Goal: Information Seeking & Learning: Check status

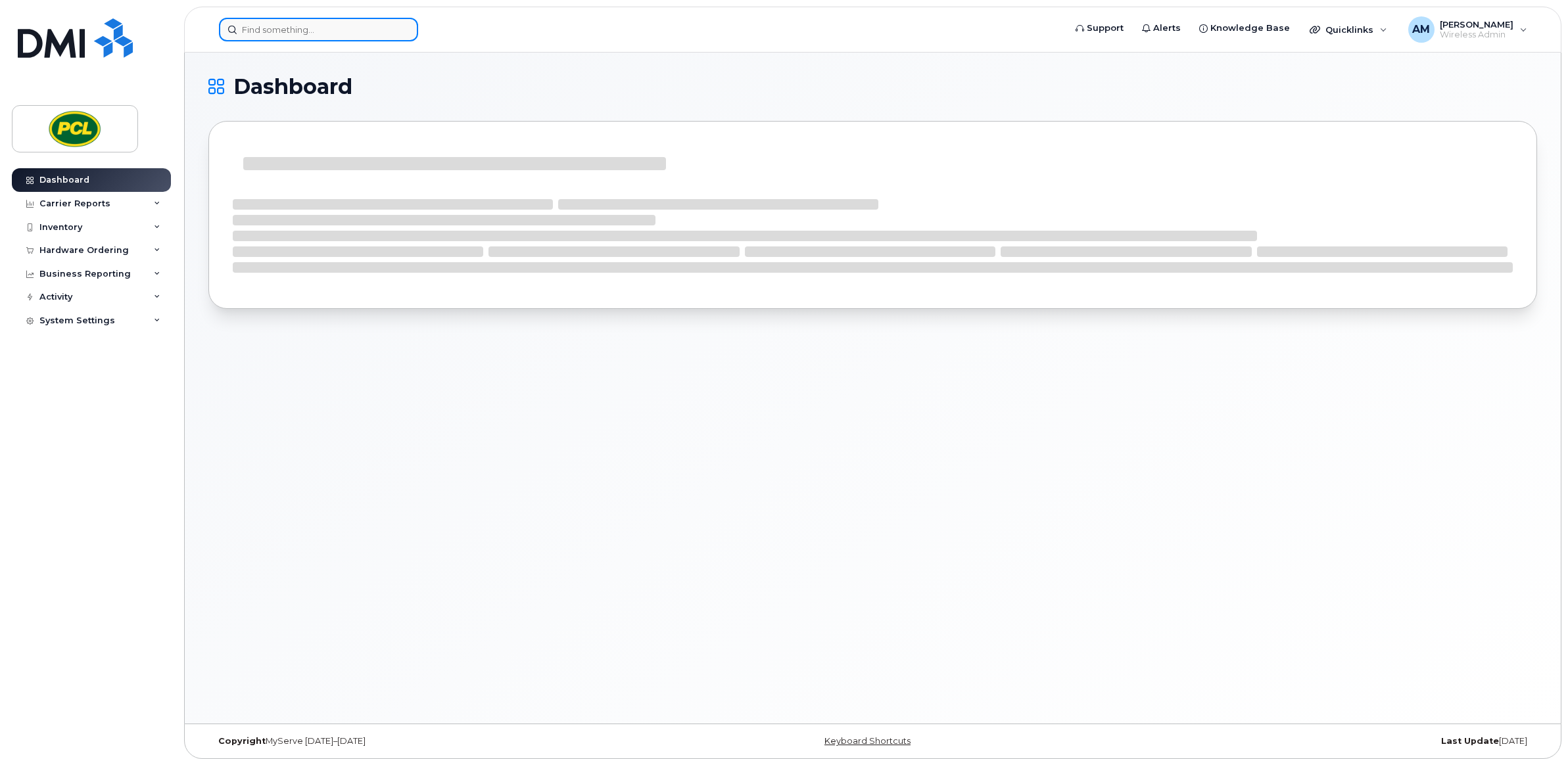
click at [307, 37] on input at bounding box center [318, 29] width 199 height 24
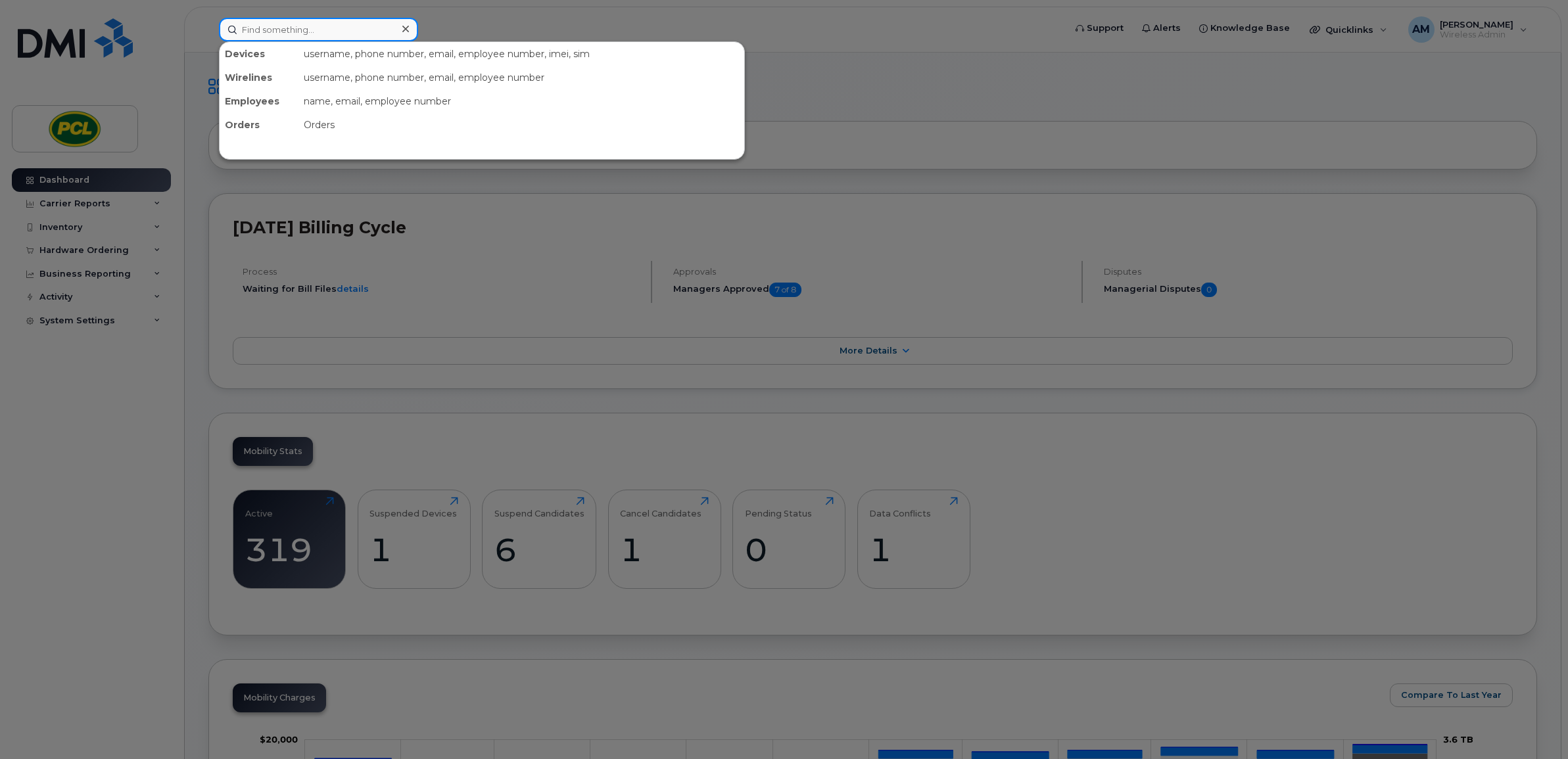
click at [341, 31] on input at bounding box center [318, 29] width 199 height 24
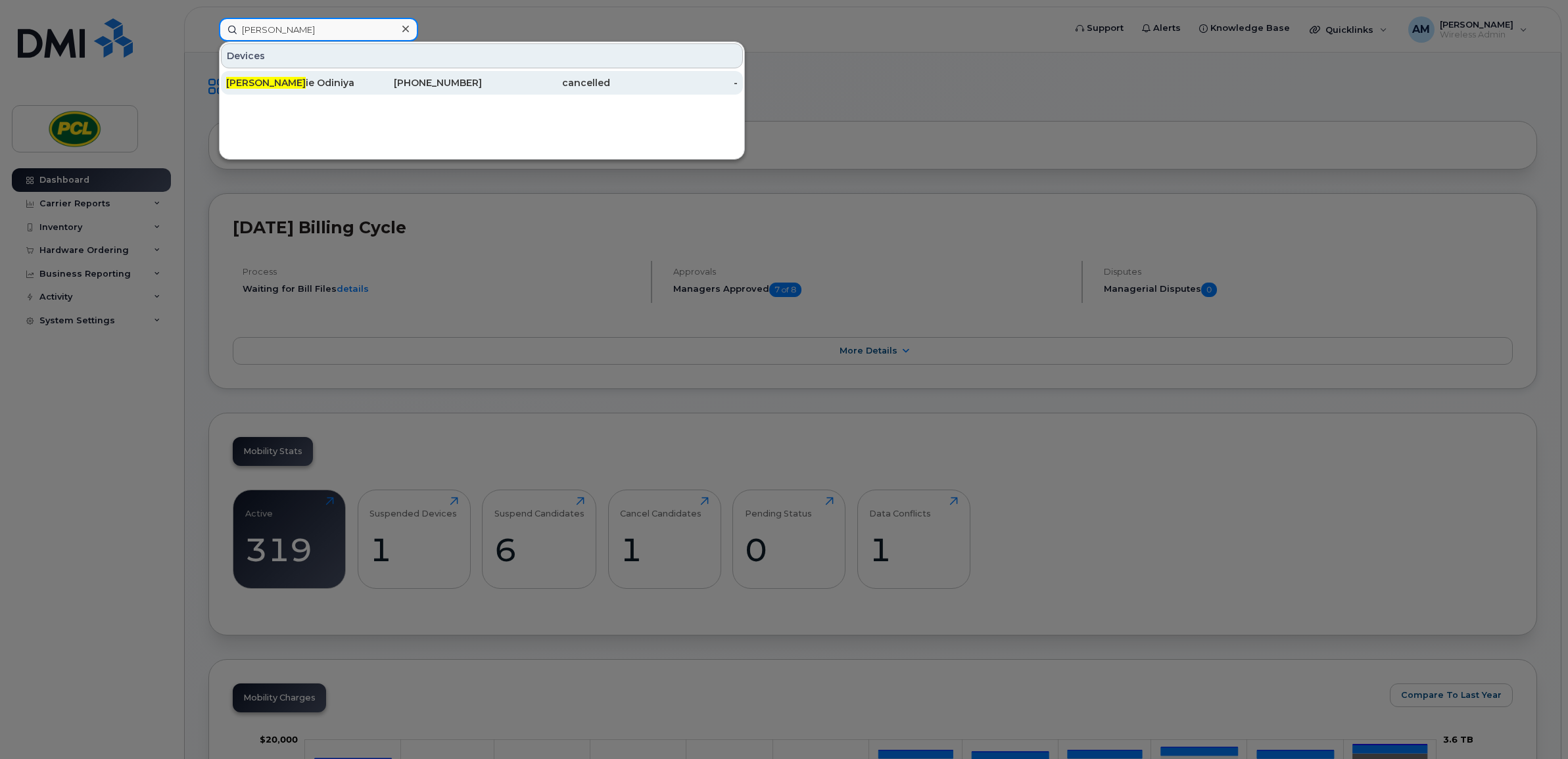
type input "stephan"
click at [336, 80] on div "Stephan ie Odiniya" at bounding box center [290, 83] width 128 height 13
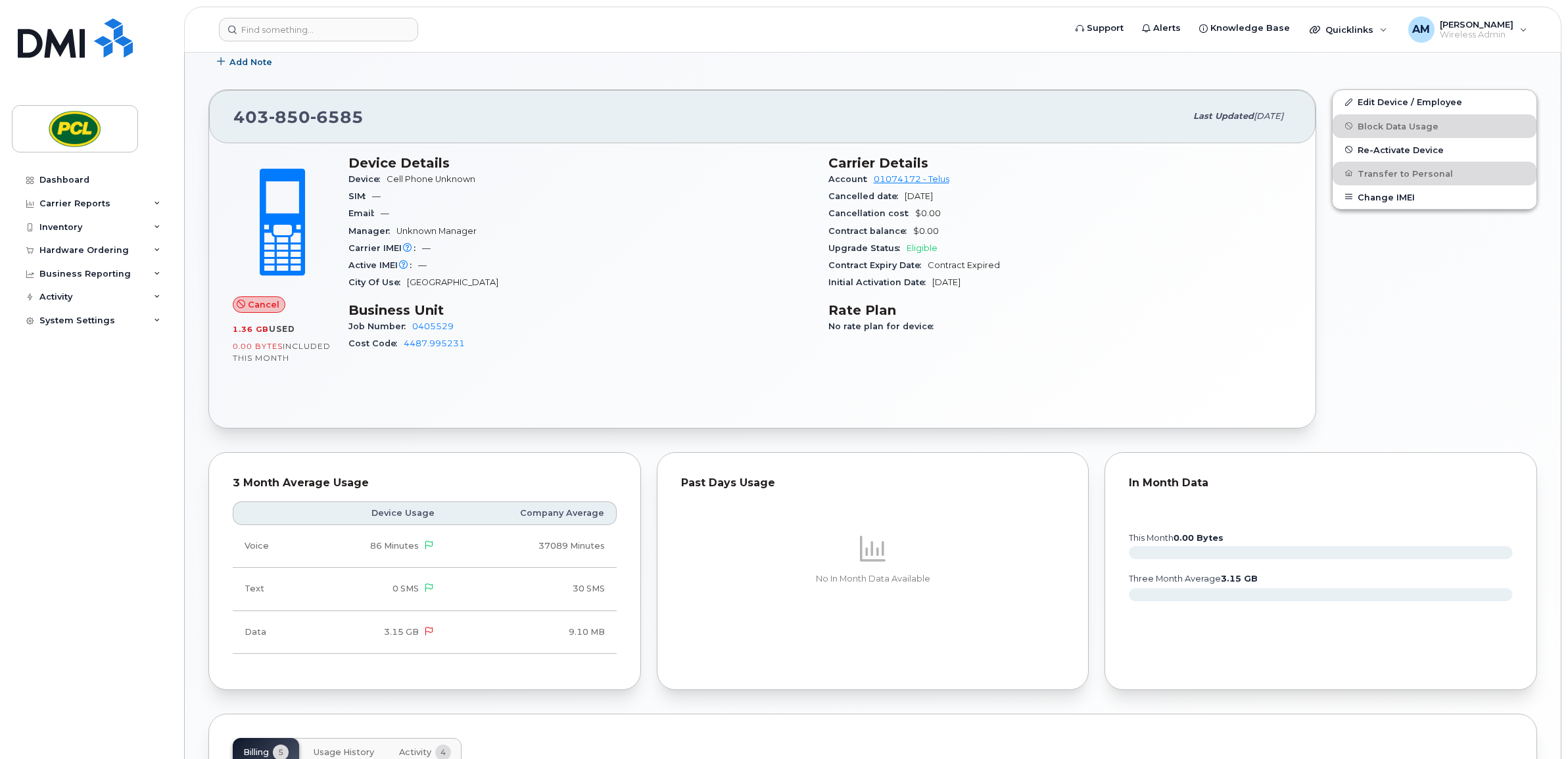
scroll to position [542, 0]
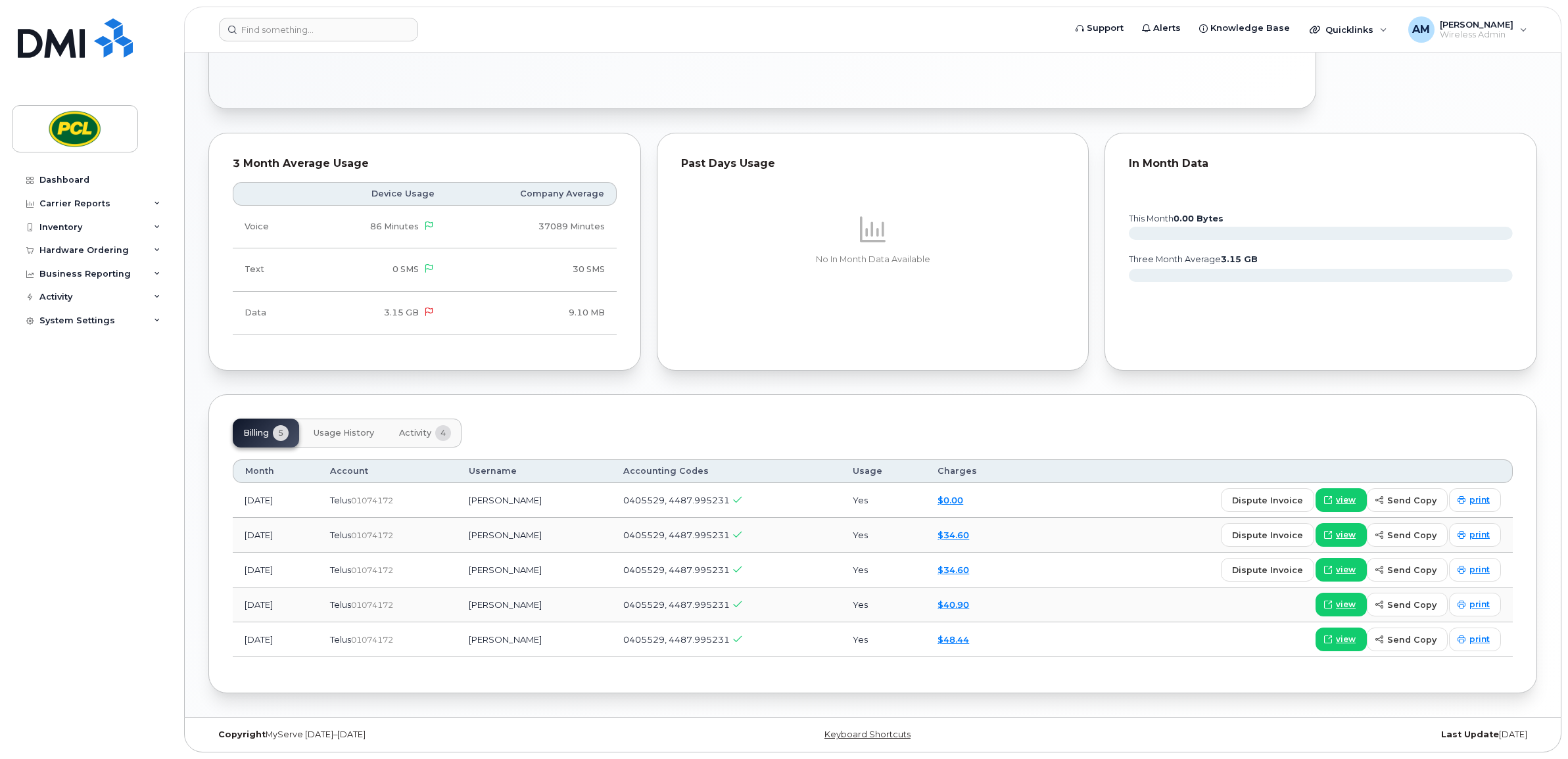
click at [343, 424] on button "Usage History" at bounding box center [344, 433] width 82 height 29
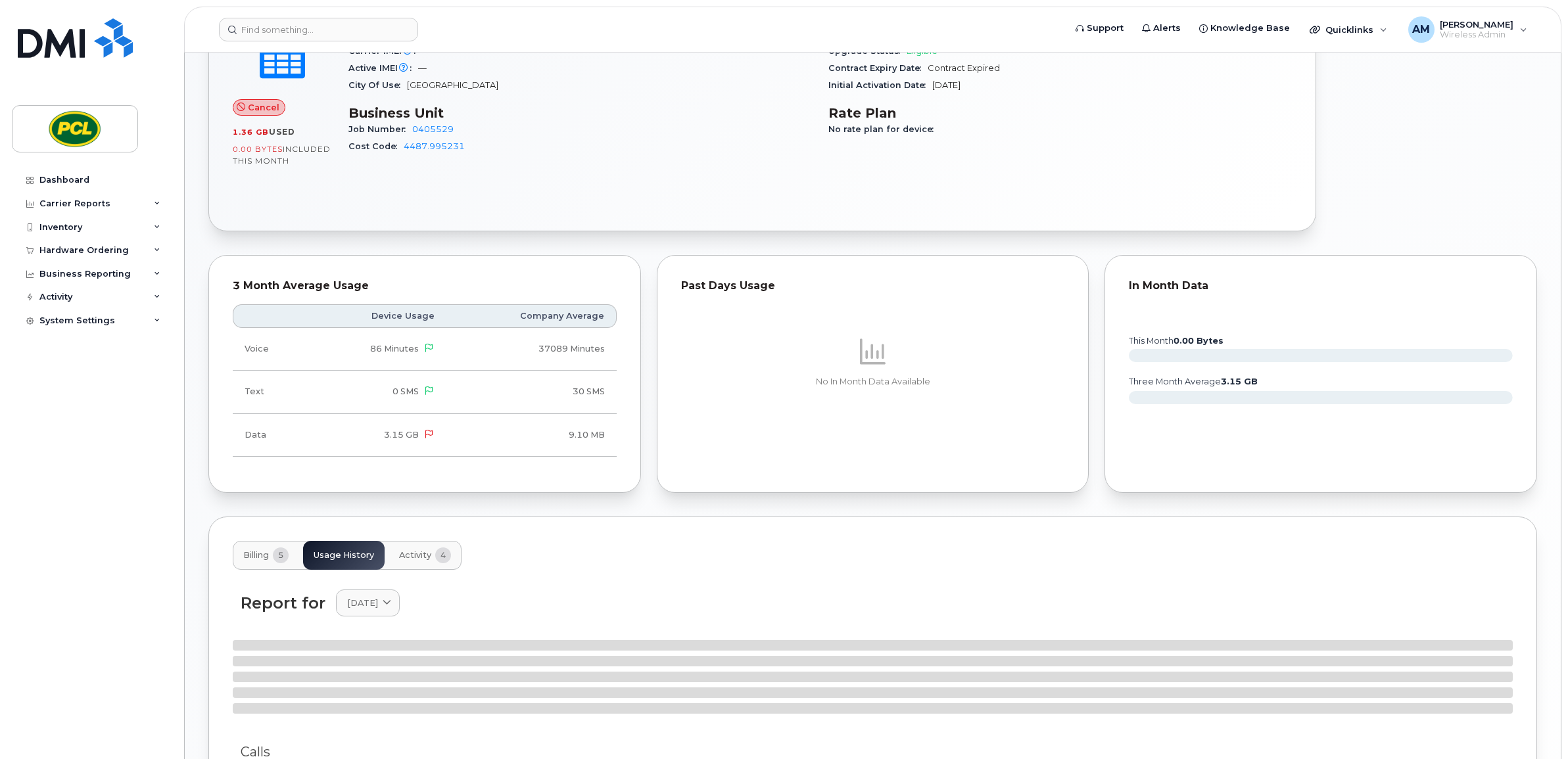
scroll to position [708, 0]
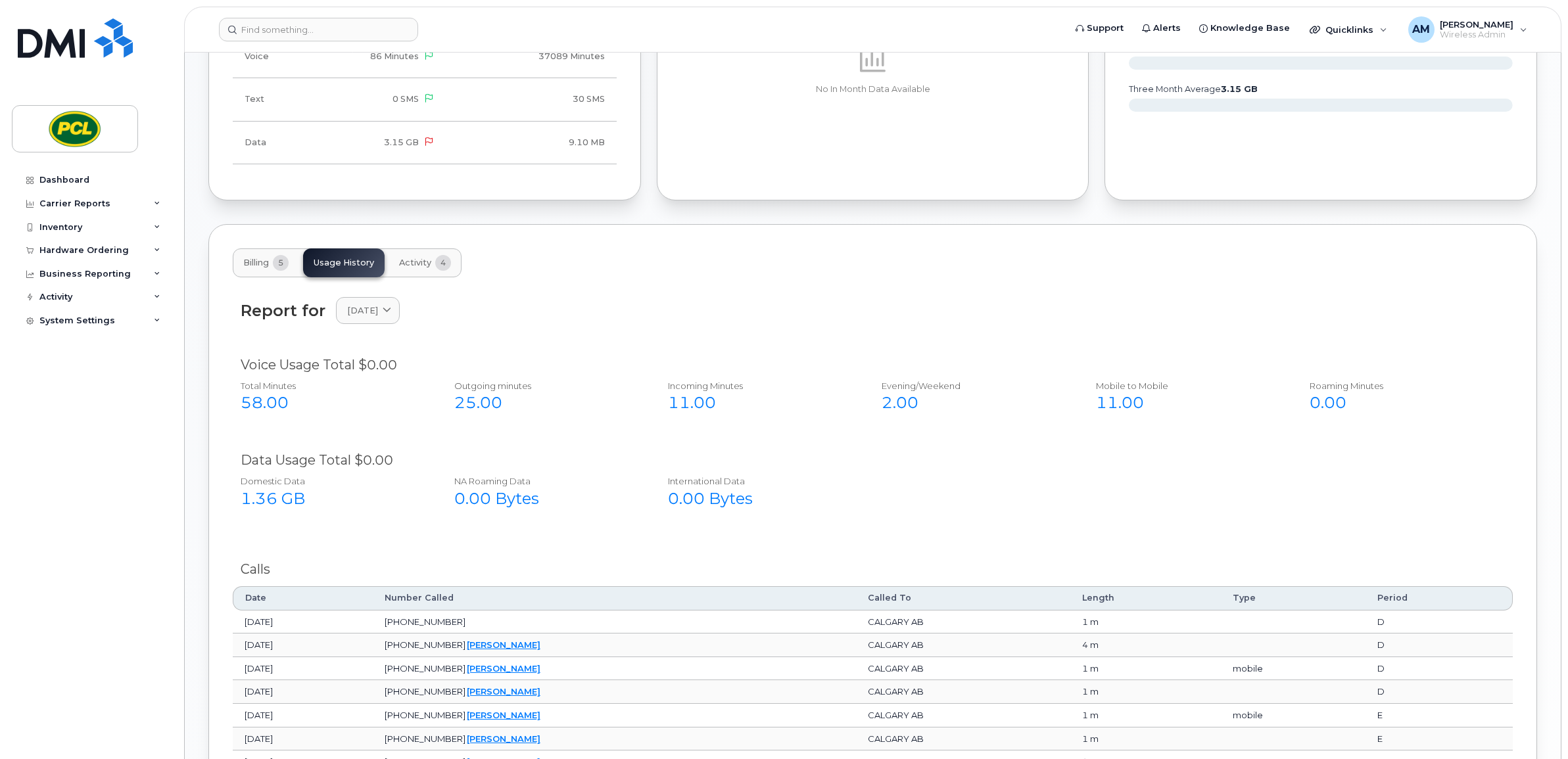
click at [439, 276] on button "Activity 4" at bounding box center [425, 262] width 73 height 29
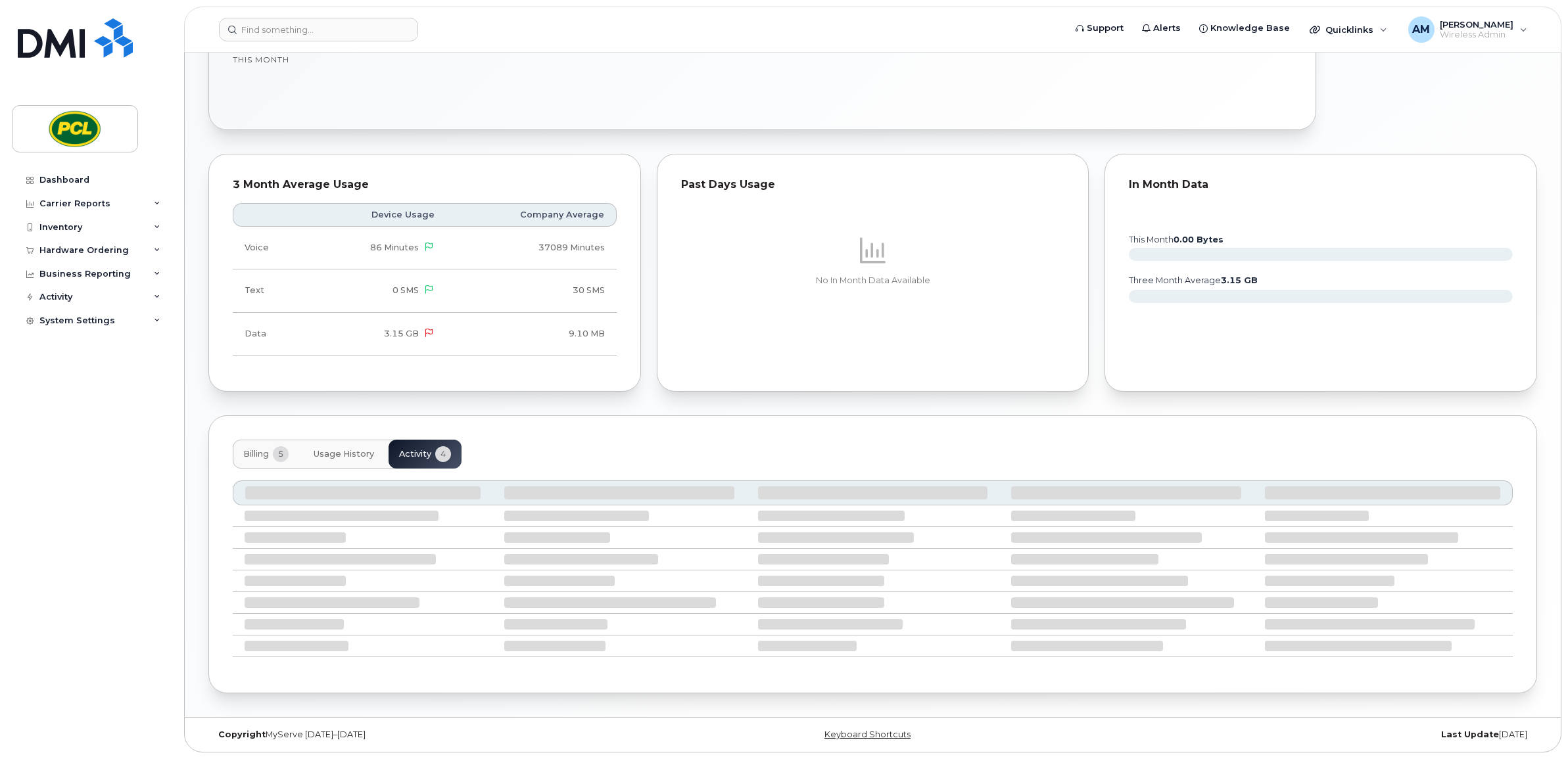
scroll to position [621, 0]
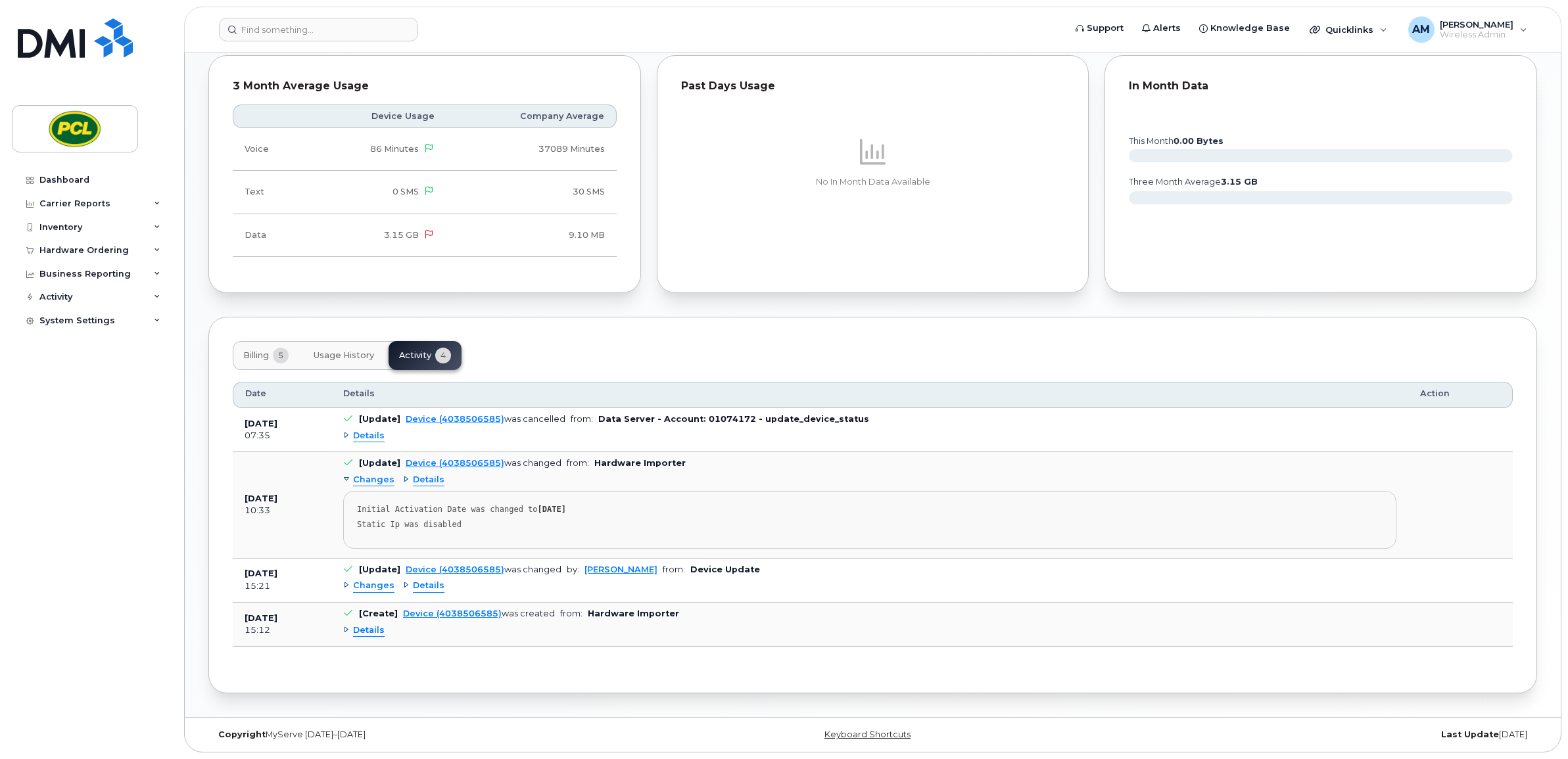
click at [349, 432] on div "Details" at bounding box center [363, 436] width 41 height 13
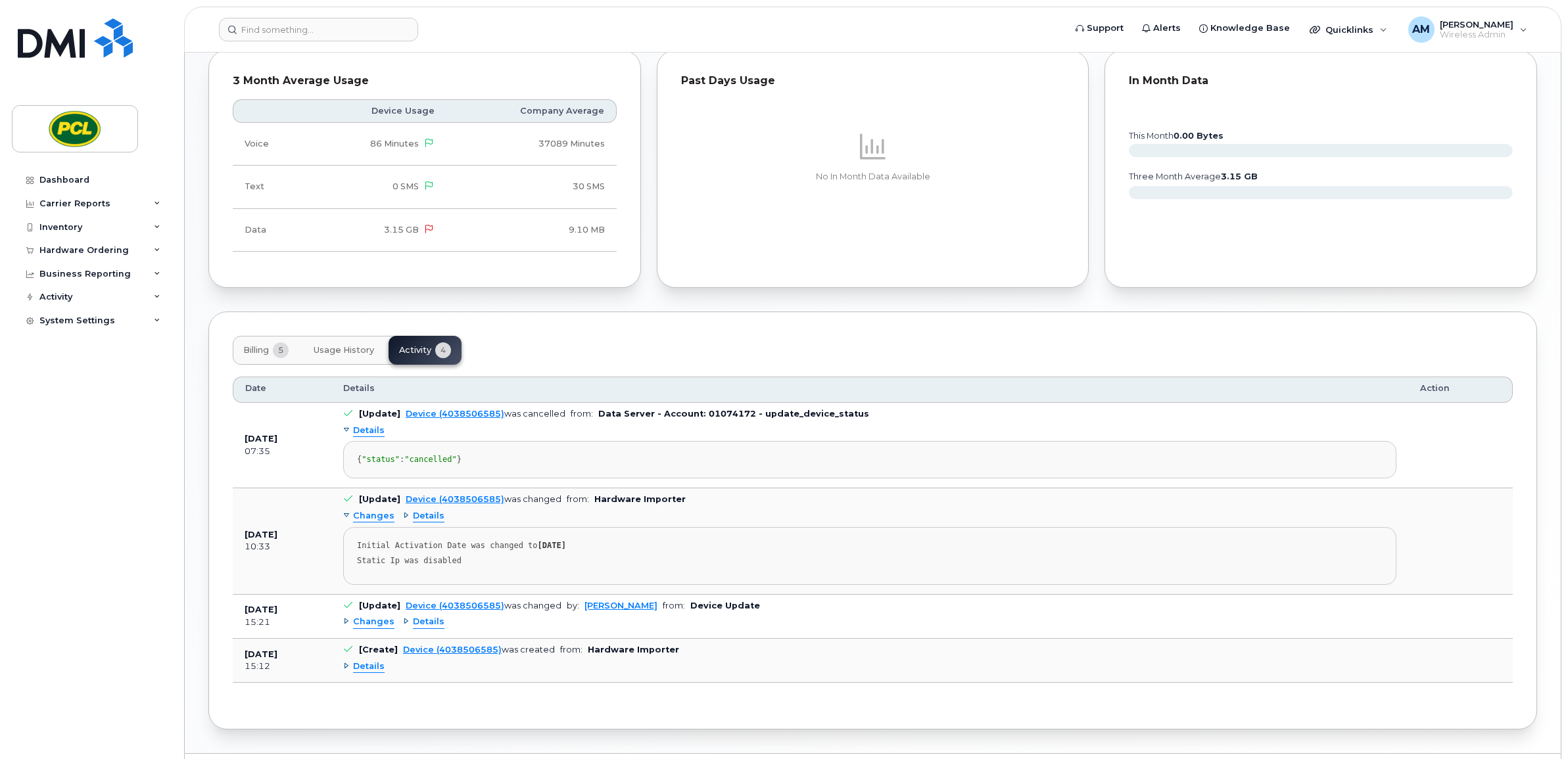
click at [343, 531] on div "Changes Details Initial Activation Date was changed to [DATE] Static Ip was dis…" at bounding box center [869, 545] width 1053 height 79
click at [405, 522] on div "Details" at bounding box center [424, 516] width 41 height 13
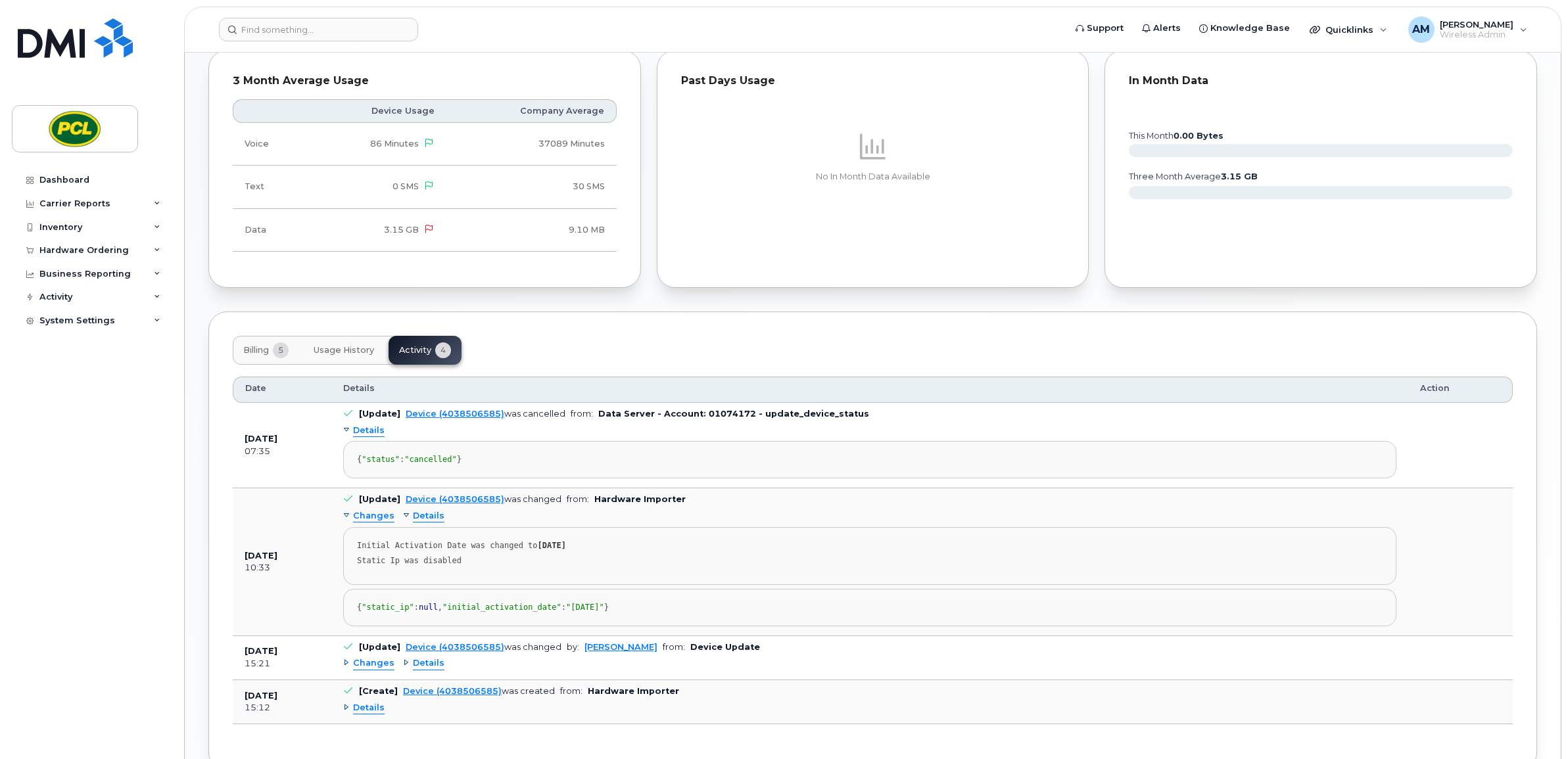
scroll to position [676, 0]
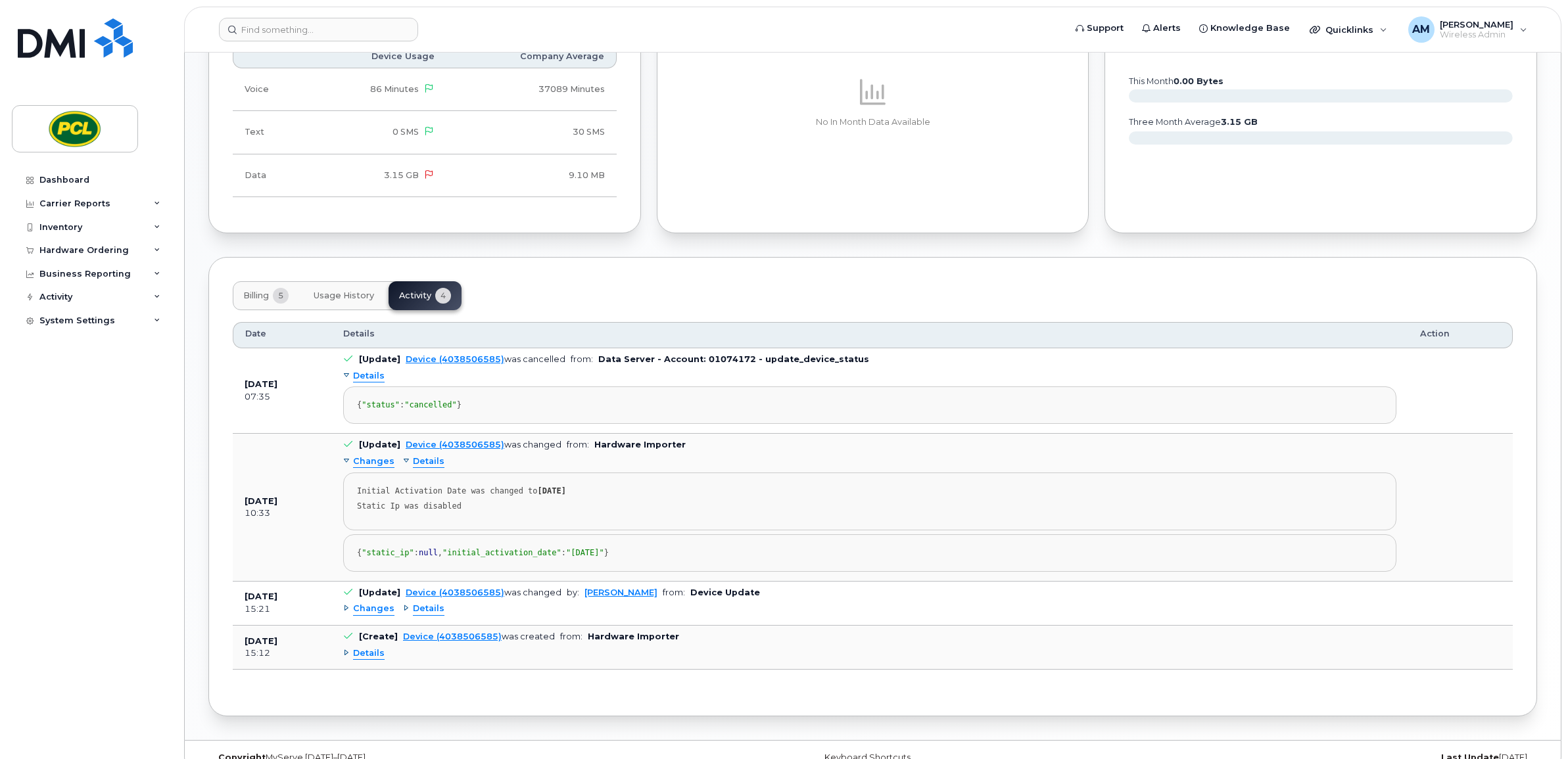
click at [263, 294] on span "Billing" at bounding box center [256, 295] width 26 height 10
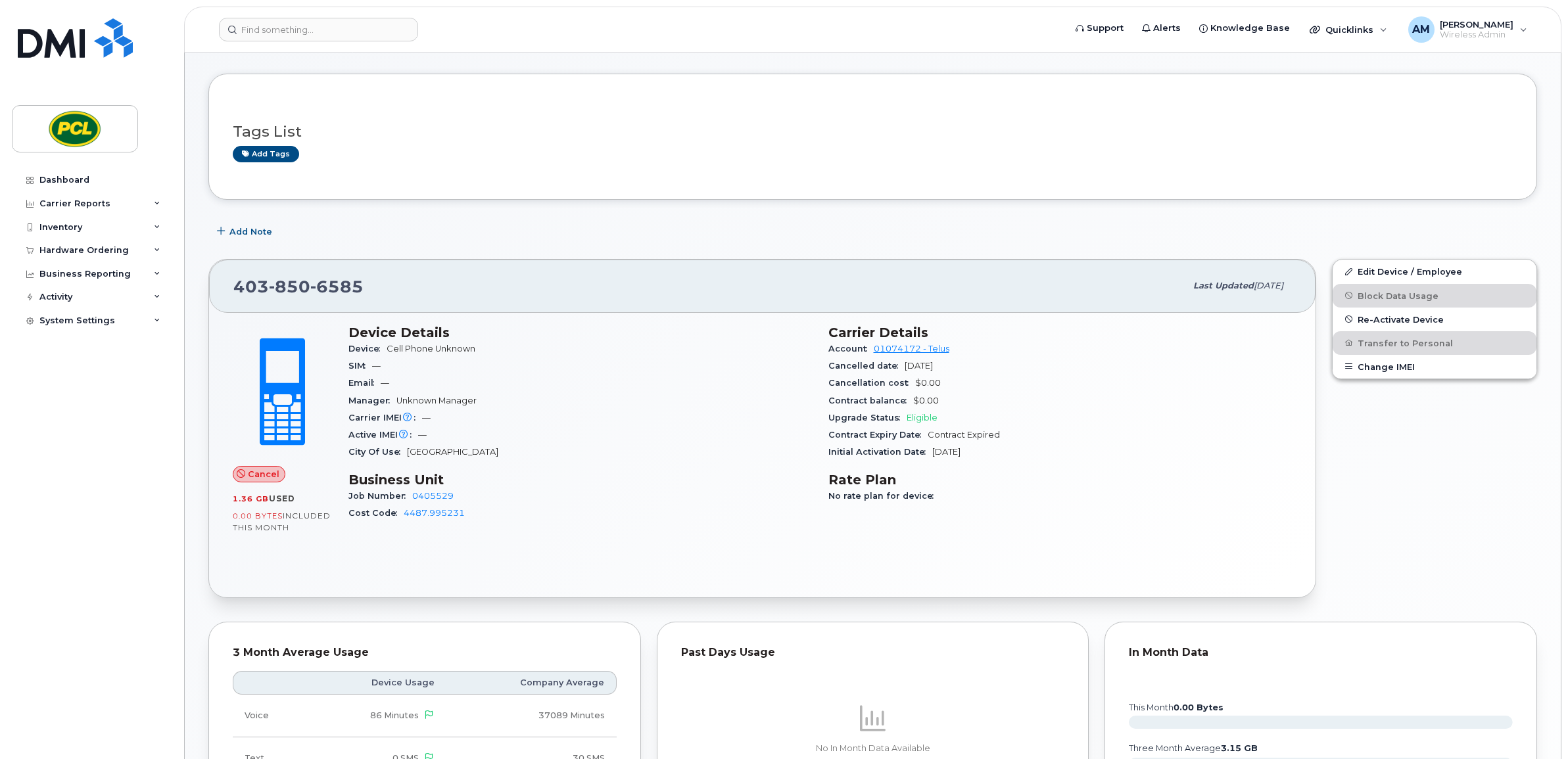
scroll to position [0, 0]
